Goal: Check status: Check status

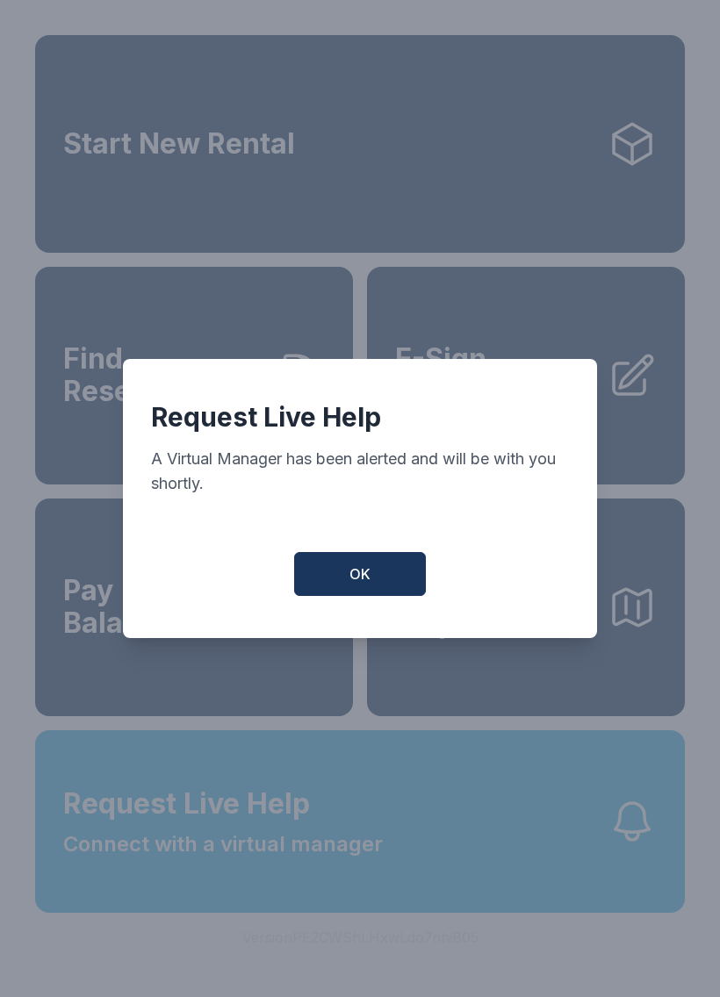
click at [344, 576] on button "OK" at bounding box center [360, 574] width 132 height 44
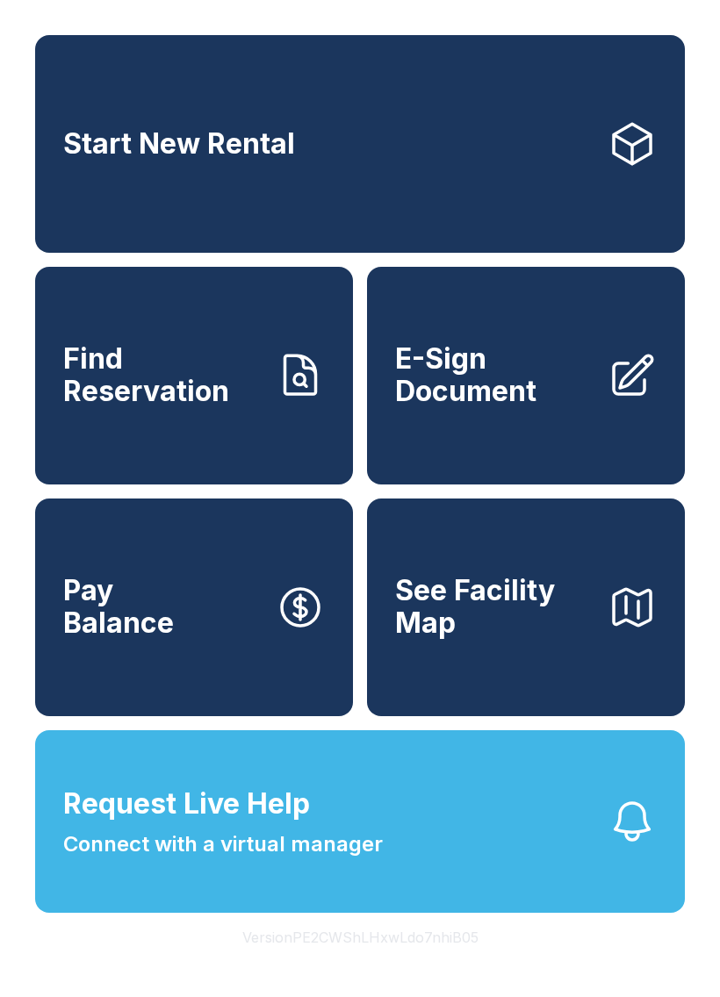
click at [280, 426] on link "Find Reservation" at bounding box center [194, 376] width 318 height 218
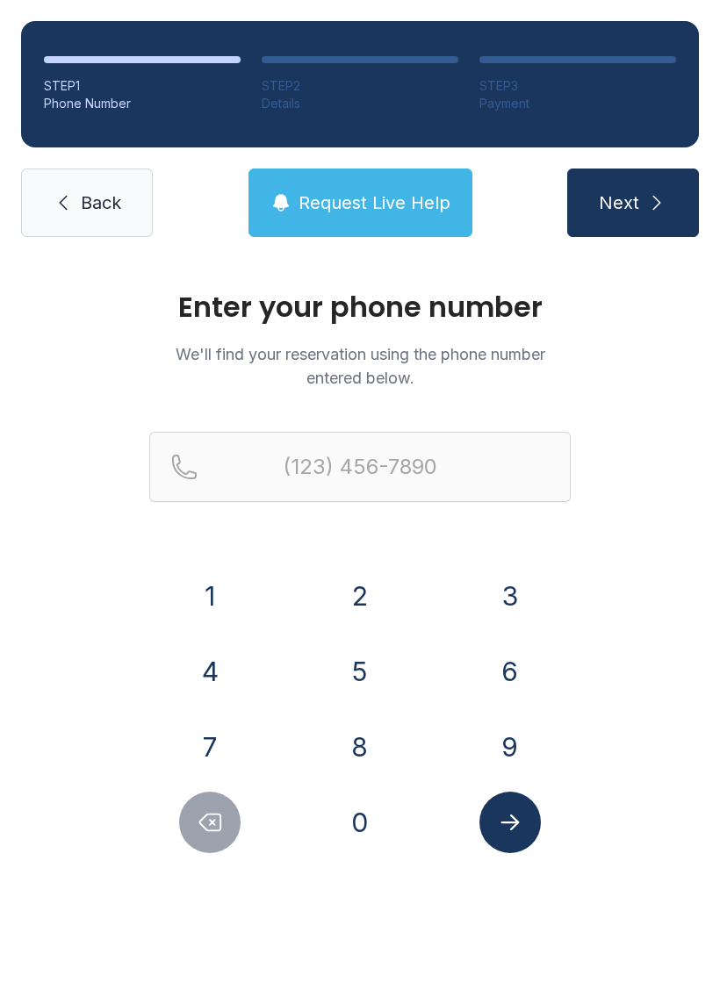
click at [512, 657] on button "6" at bounding box center [509, 671] width 61 height 61
click at [365, 819] on button "0" at bounding box center [359, 822] width 61 height 61
click at [495, 579] on button "3" at bounding box center [509, 595] width 61 height 61
click at [363, 750] on button "8" at bounding box center [359, 746] width 61 height 61
click at [218, 599] on button "1" at bounding box center [209, 595] width 61 height 61
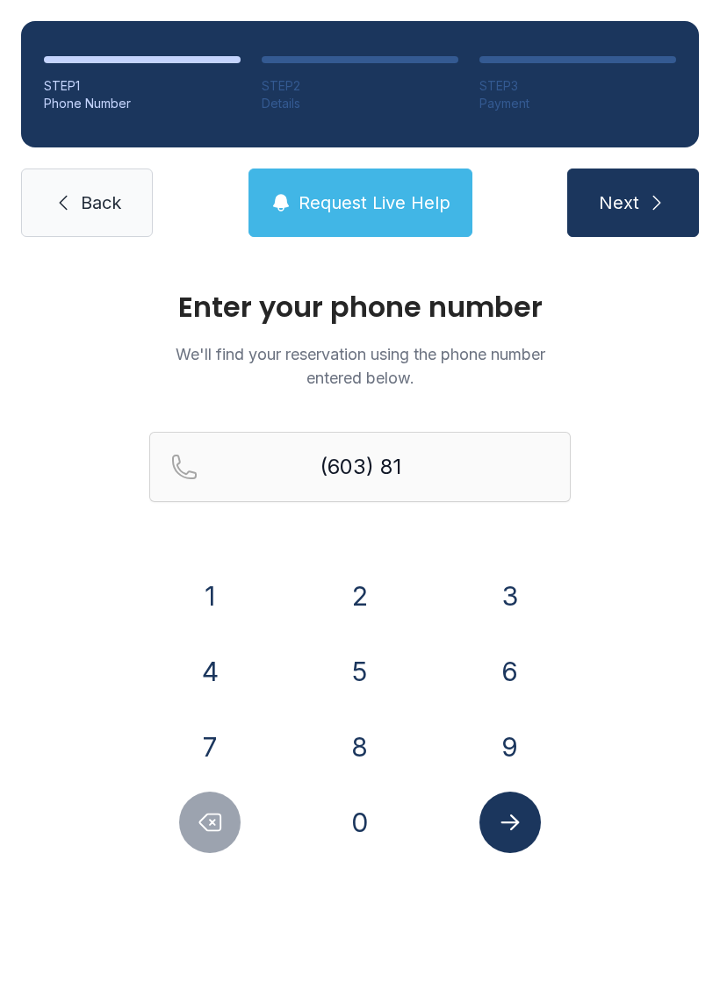
click at [355, 751] on button "8" at bounding box center [359, 746] width 61 height 61
click at [485, 664] on button "6" at bounding box center [509, 671] width 61 height 61
click at [210, 738] on button "7" at bounding box center [209, 746] width 61 height 61
click at [510, 740] on button "9" at bounding box center [509, 746] width 61 height 61
click at [492, 579] on button "3" at bounding box center [509, 595] width 61 height 61
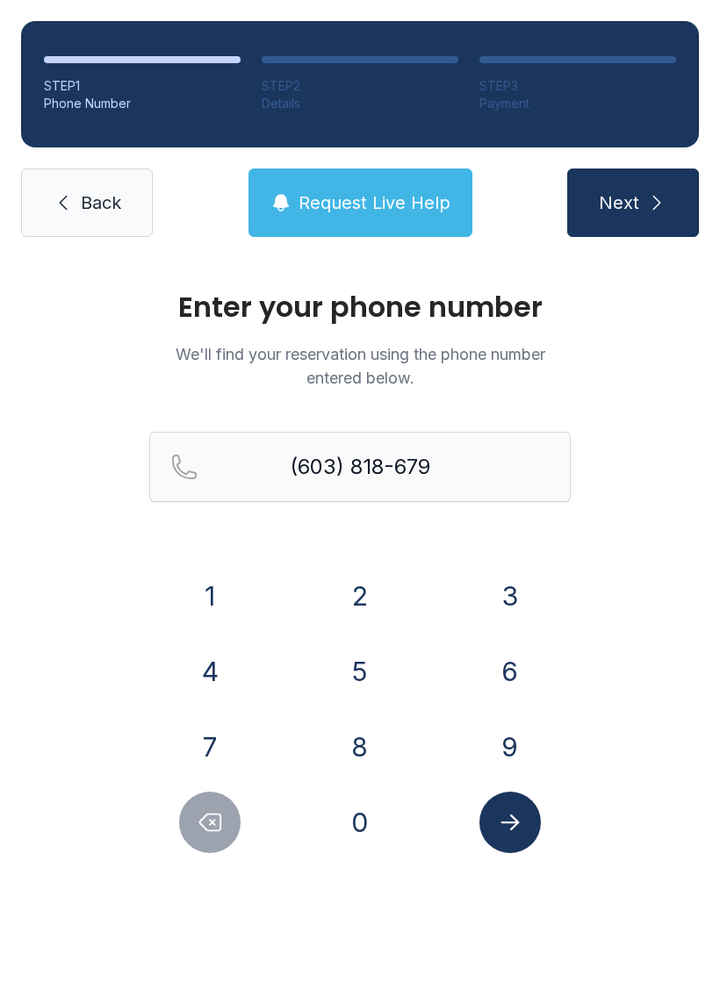
type input "[PHONE_NUMBER]"
click at [516, 815] on icon "Submit lookup form" at bounding box center [510, 822] width 26 height 26
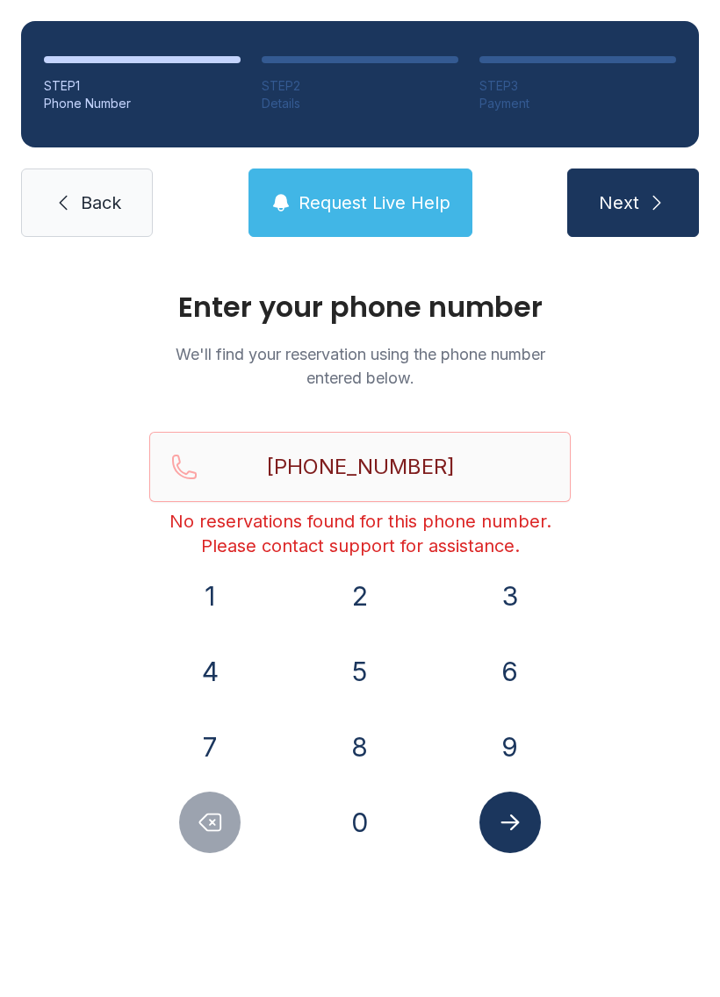
click at [104, 200] on span "Back" at bounding box center [101, 202] width 40 height 25
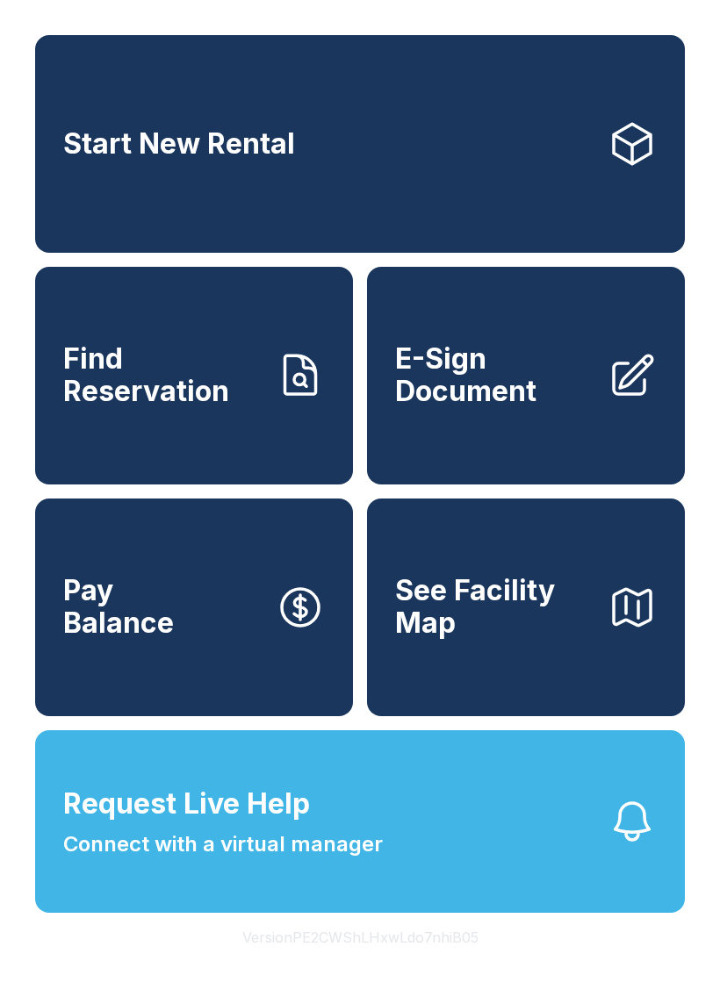
click at [376, 860] on span "Connect with a virtual manager" at bounding box center [223, 845] width 320 height 32
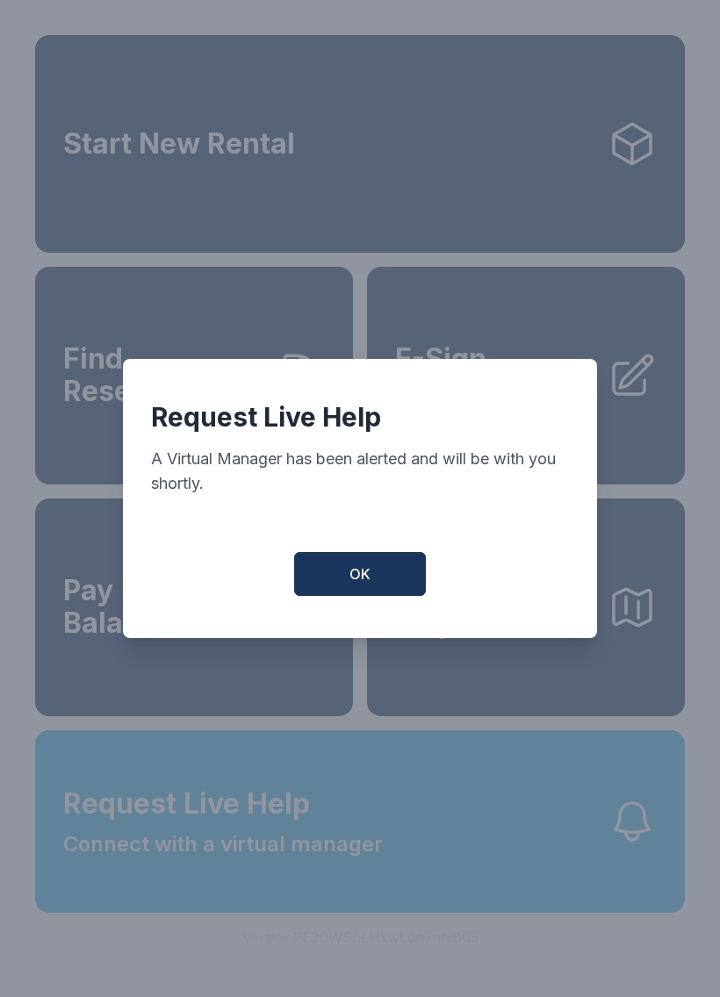
click at [356, 571] on button "OK" at bounding box center [360, 574] width 132 height 44
